Goal: Navigation & Orientation: Find specific page/section

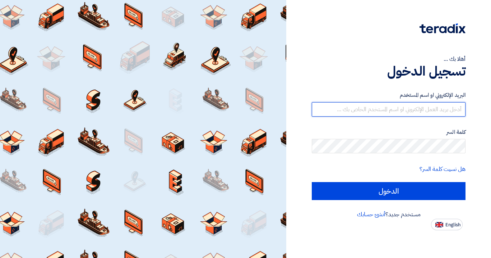
click at [396, 106] on input "text" at bounding box center [389, 109] width 154 height 14
type input "[EMAIL_ADDRESS][DOMAIN_NAME]"
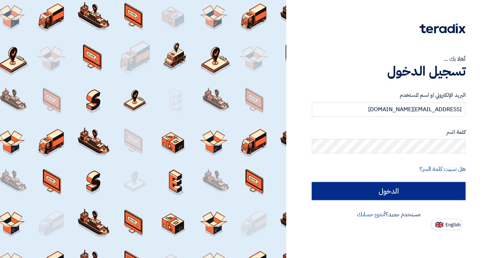
click at [393, 196] on input "الدخول" at bounding box center [389, 191] width 154 height 18
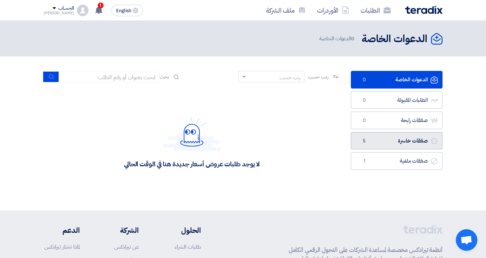
click at [386, 143] on link "صفقات خاسرة صفقات خاسرة 5" at bounding box center [397, 141] width 92 height 18
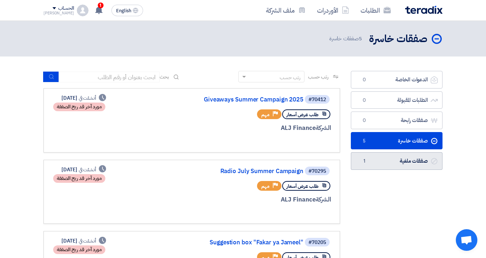
click at [385, 161] on link "صفقات ملغية صفقات ملغية 1" at bounding box center [397, 161] width 92 height 18
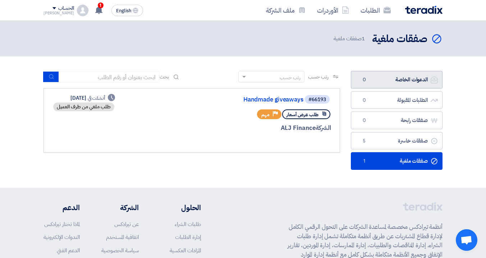
click at [390, 84] on link "الدعوات الخاصة الدعوات الخاصة 0" at bounding box center [397, 80] width 92 height 18
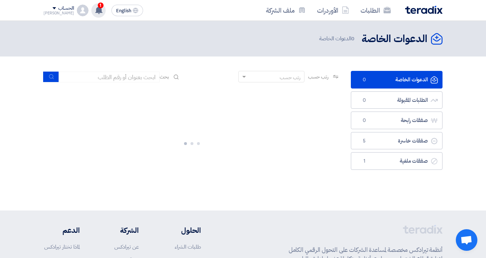
click at [94, 9] on div "1 تم ترسية طلب Giveaways Summer Campaign 2025 من طرف ALJ Finance علي مورد أخر […" at bounding box center [98, 10] width 14 height 14
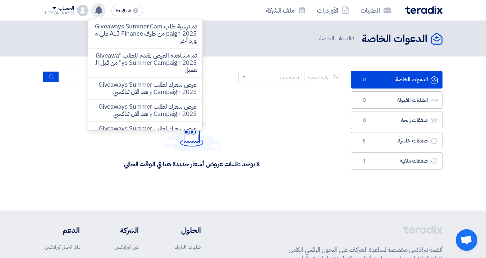
click at [94, 9] on div "تم ترسية طلب Giveaways Summer Campaign 2025 من طرف ALJ Finance علي مورد أخر تم …" at bounding box center [98, 10] width 14 height 14
